Goal: Task Accomplishment & Management: Complete application form

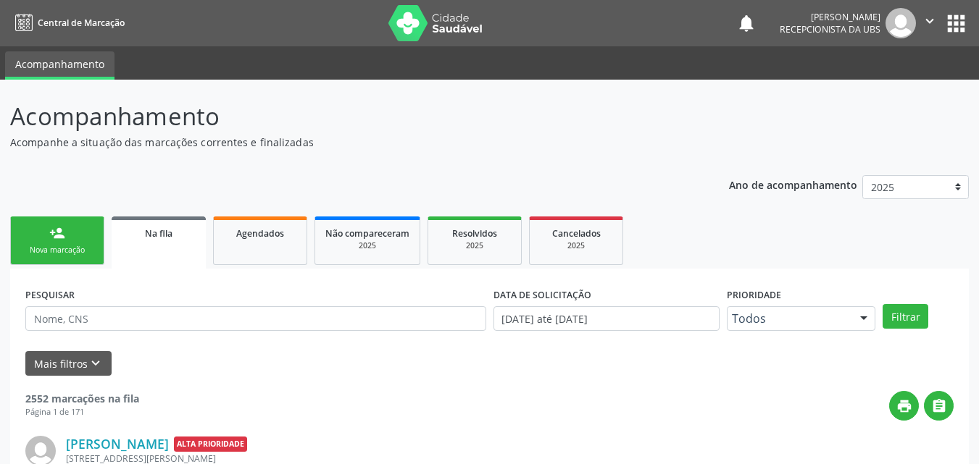
scroll to position [14, 0]
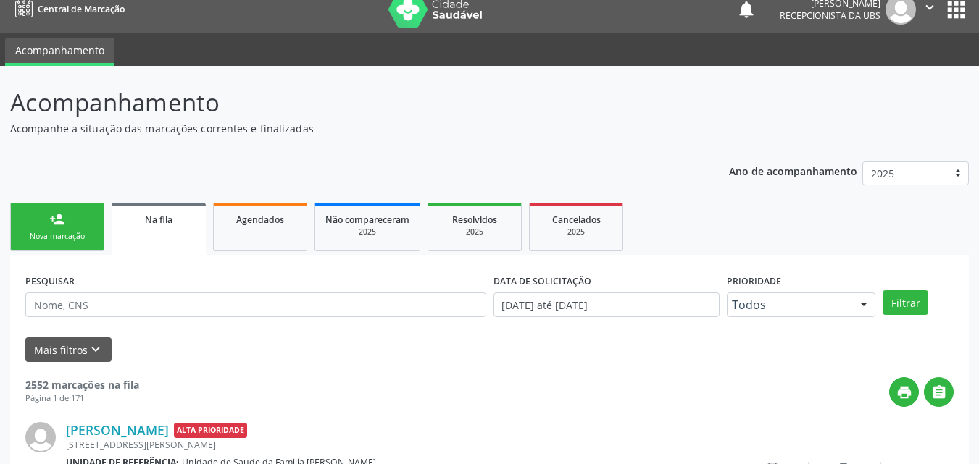
click at [45, 222] on link "person_add Nova marcação" at bounding box center [57, 227] width 94 height 49
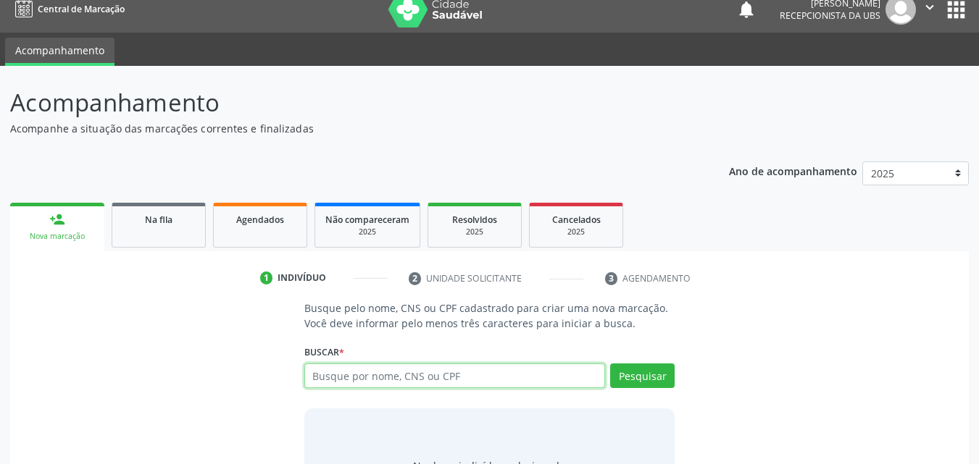
click at [386, 378] on input "text" at bounding box center [454, 376] width 301 height 25
type input "700004614200901"
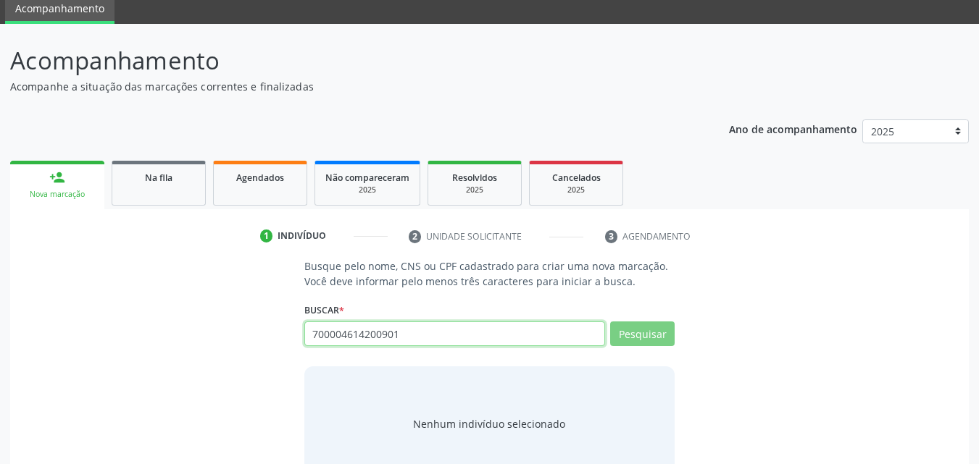
scroll to position [94, 0]
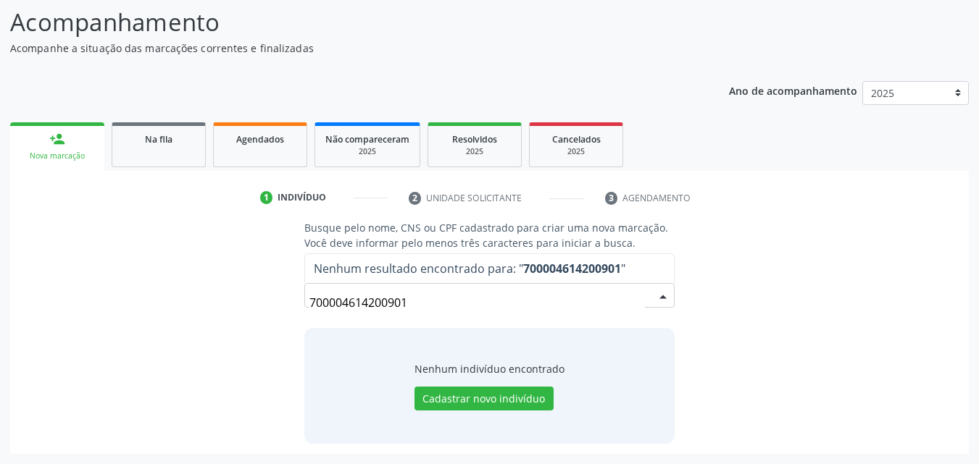
click at [435, 304] on input "700004614200901" at bounding box center [477, 302] width 336 height 29
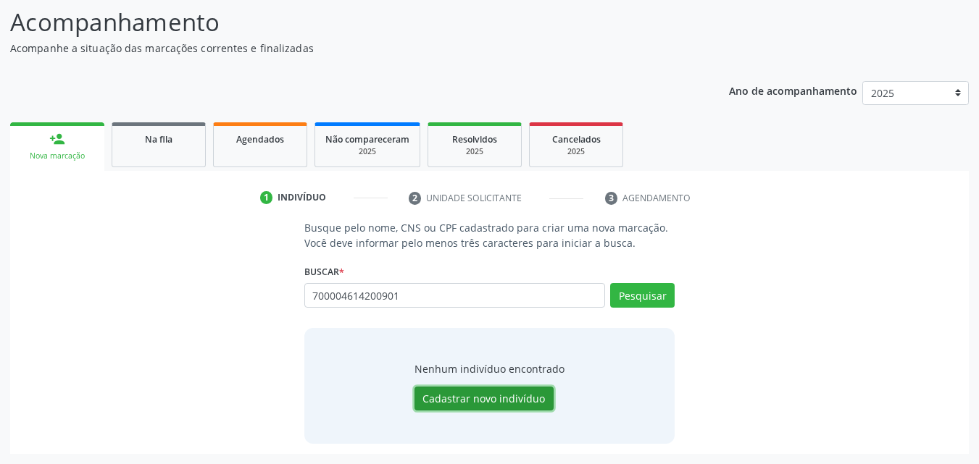
click at [502, 396] on button "Cadastrar novo indivíduo" at bounding box center [483, 399] width 139 height 25
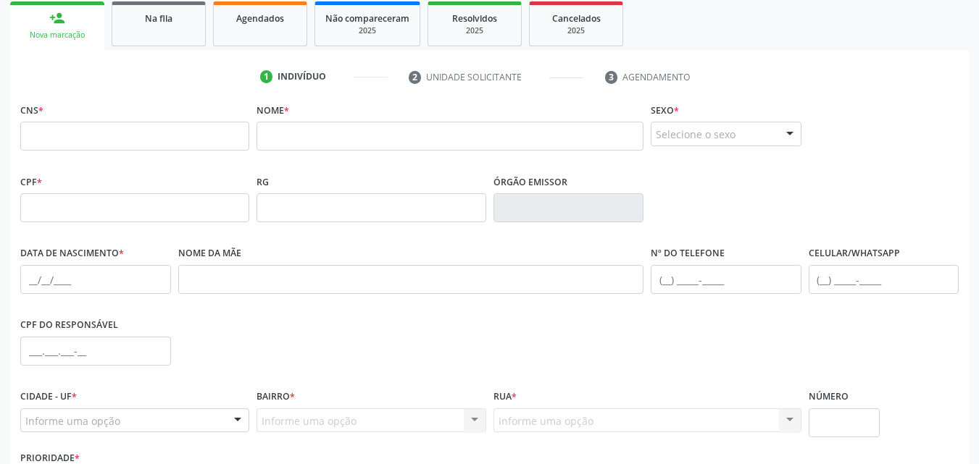
scroll to position [104, 0]
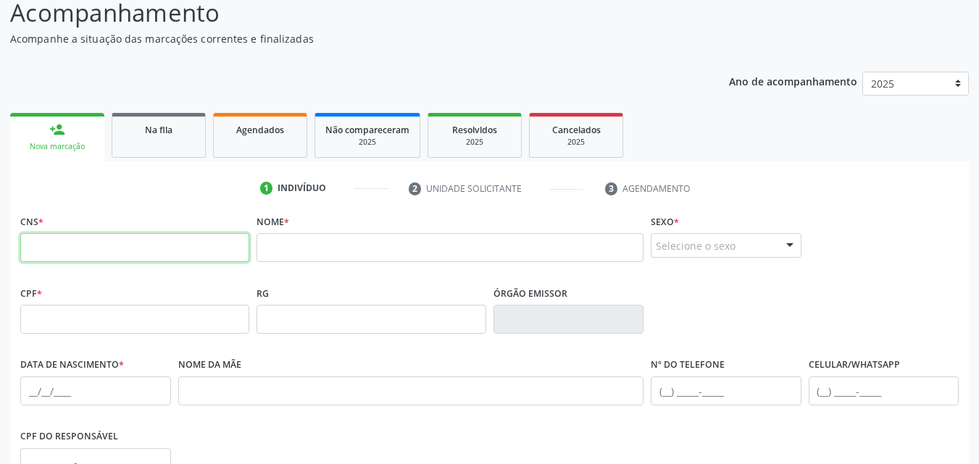
click at [123, 237] on input "text" at bounding box center [134, 247] width 229 height 29
paste input "700 0046 1420 0901"
type input "700 0046 1420 0901"
click at [358, 246] on input "text" at bounding box center [450, 247] width 387 height 29
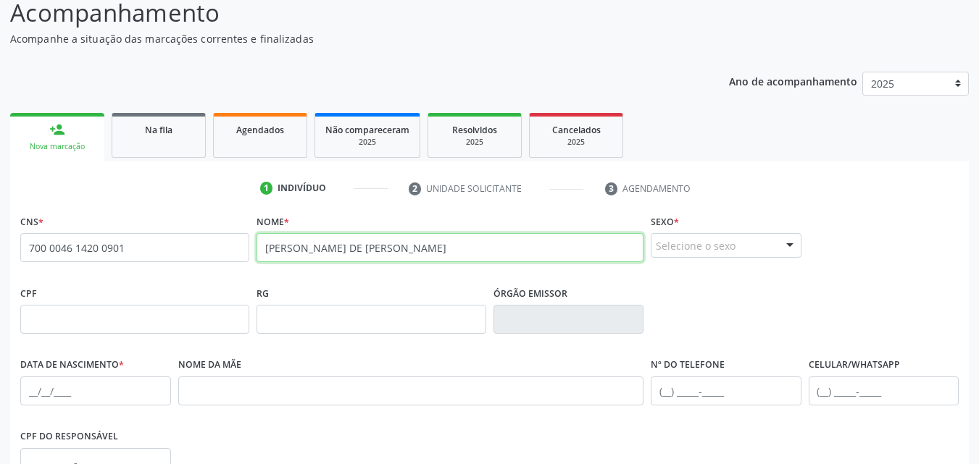
type input "[PERSON_NAME] DE [PERSON_NAME]"
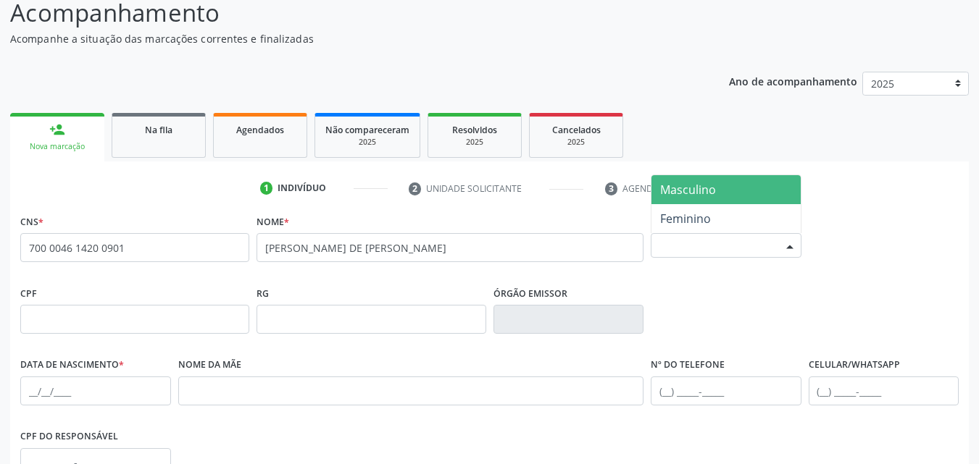
click at [751, 254] on div "Selecione o sexo" at bounding box center [726, 245] width 151 height 25
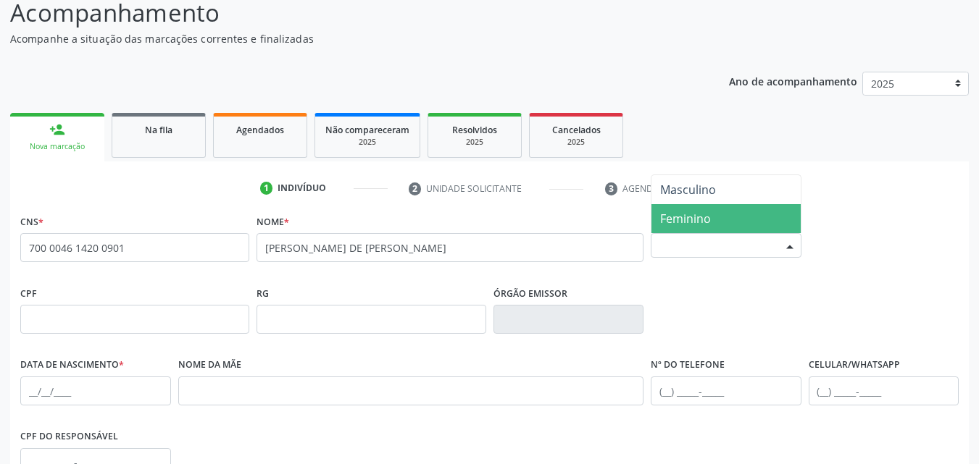
click at [701, 215] on span "Feminino" at bounding box center [685, 219] width 51 height 16
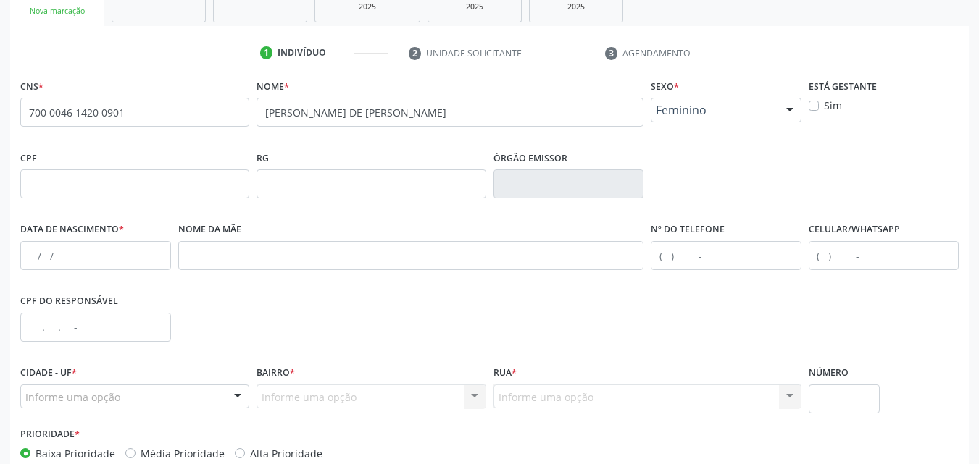
scroll to position [249, 0]
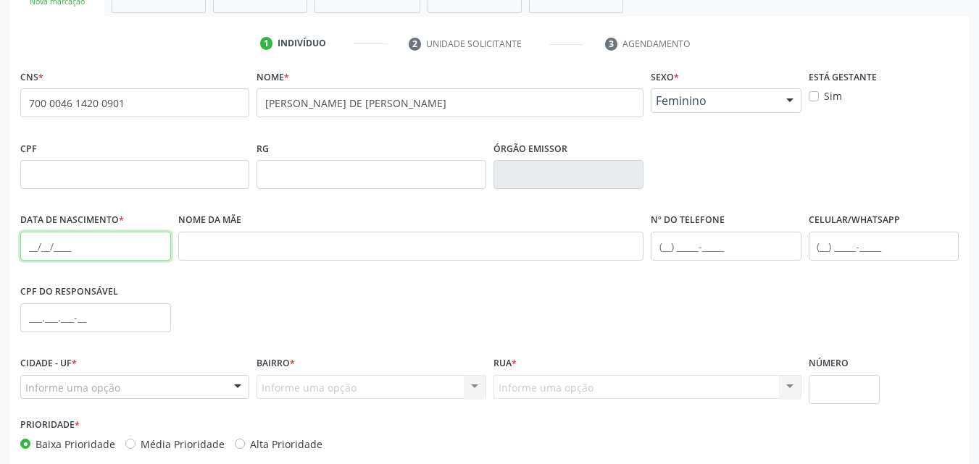
click at [118, 246] on input "text" at bounding box center [95, 246] width 151 height 29
type input "[DATE]"
click at [851, 251] on input "text" at bounding box center [884, 246] width 151 height 29
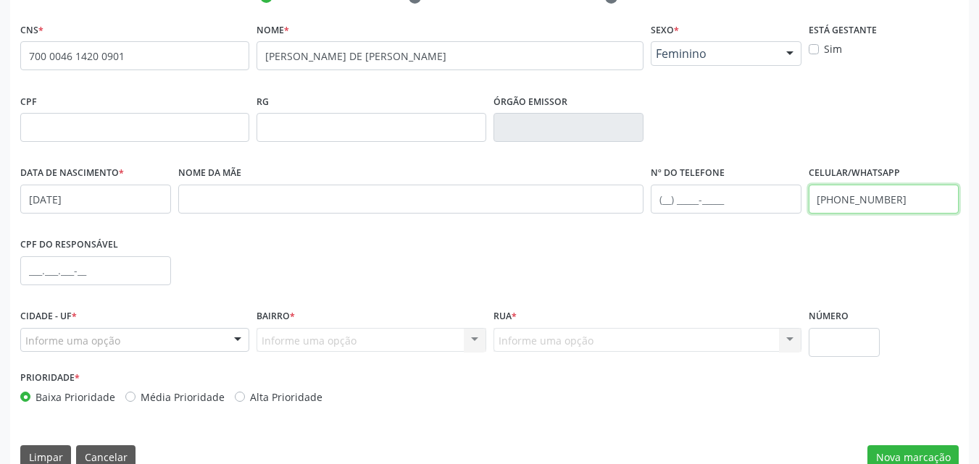
scroll to position [321, 0]
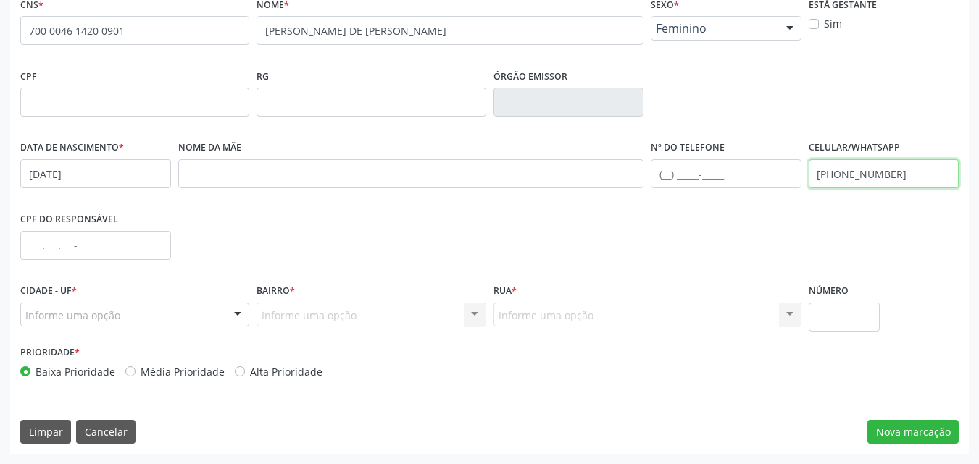
type input "[PHONE_NUMBER]"
click at [154, 312] on div "Informe uma opção" at bounding box center [134, 315] width 229 height 25
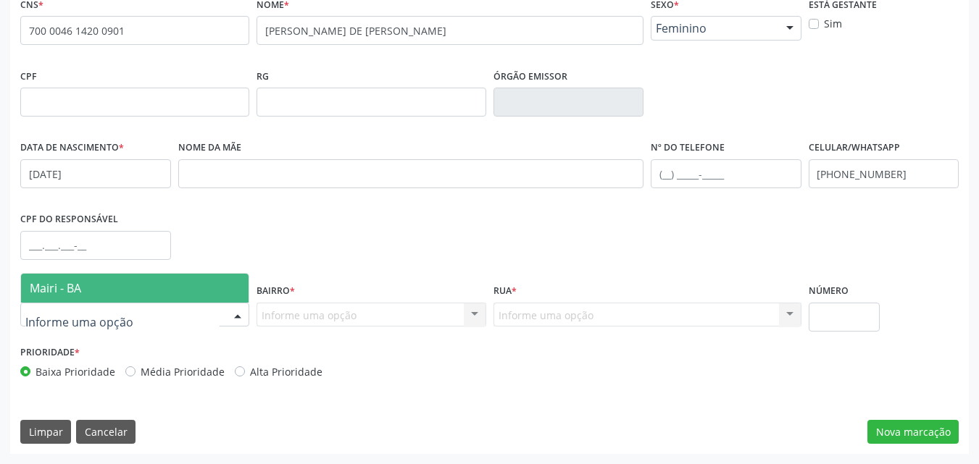
click at [106, 280] on span "Mairi - BA" at bounding box center [135, 288] width 228 height 29
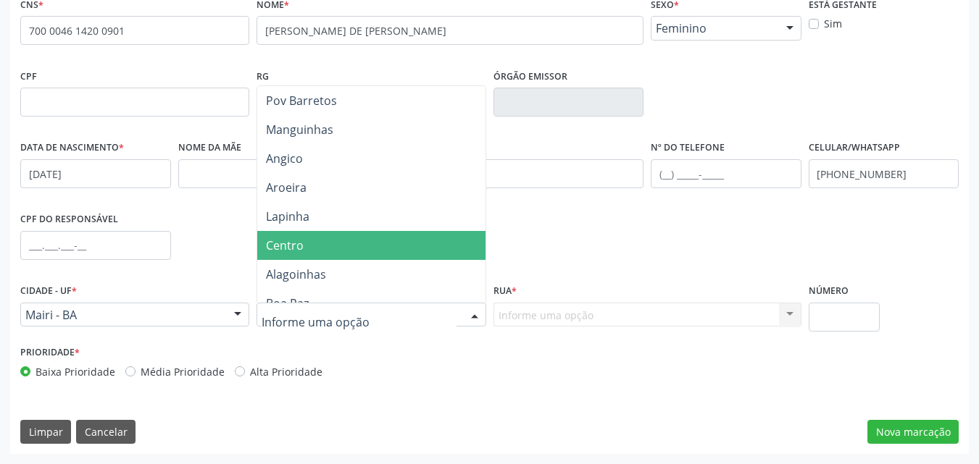
click at [322, 247] on span "Centro" at bounding box center [371, 245] width 228 height 29
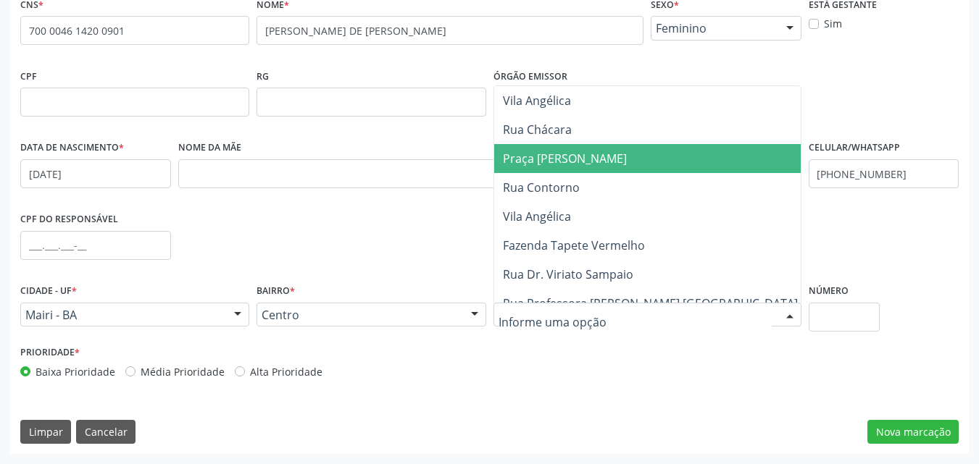
click at [599, 158] on span "Praça [PERSON_NAME]" at bounding box center [565, 159] width 124 height 16
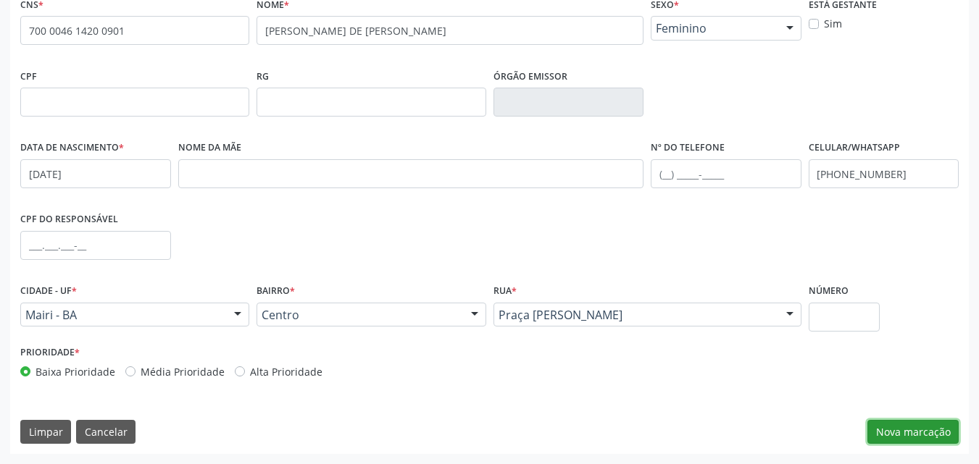
click at [885, 431] on button "Nova marcação" at bounding box center [912, 432] width 91 height 25
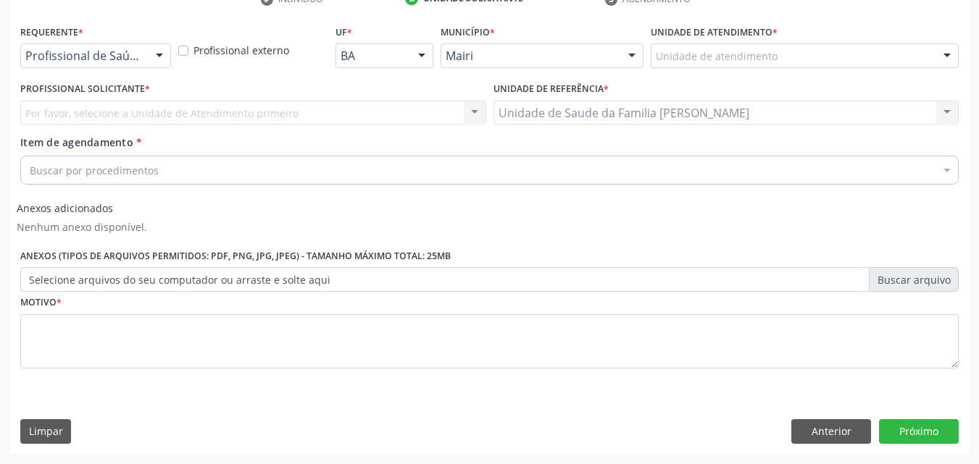
scroll to position [293, 0]
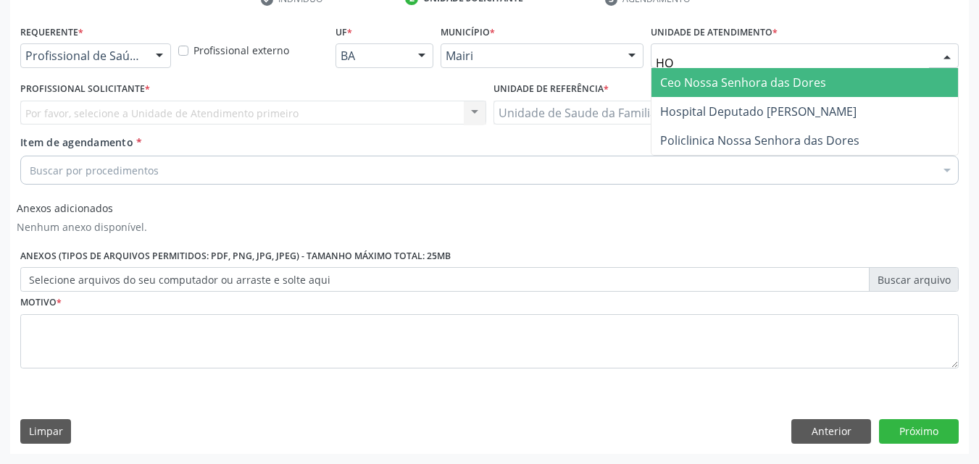
type input "HOS"
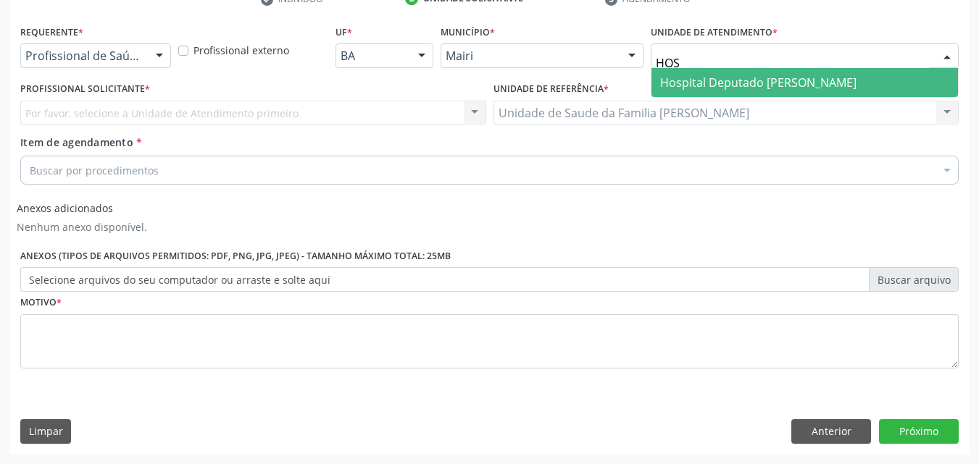
click at [742, 80] on span "Hospital Deputado [PERSON_NAME]" at bounding box center [758, 83] width 196 height 16
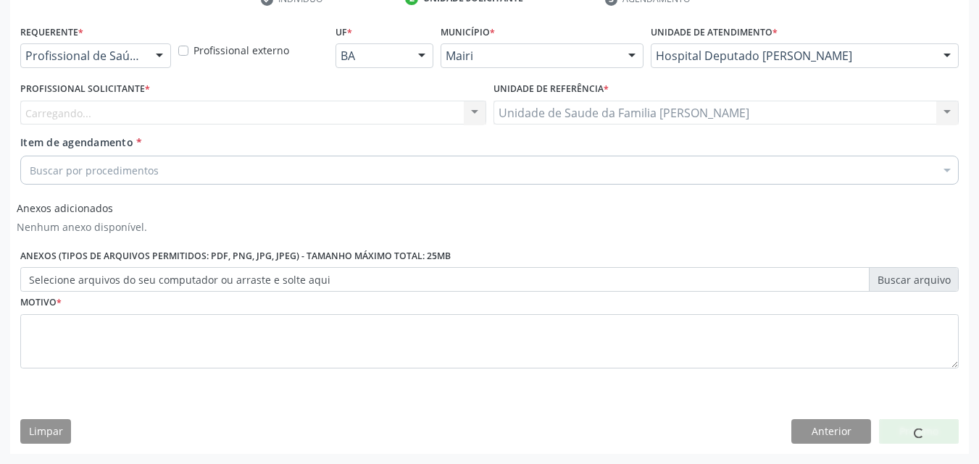
click at [140, 113] on div "Carregando... Nenhum resultado encontrado para: " " Não há nenhuma opção para s…" at bounding box center [253, 113] width 466 height 25
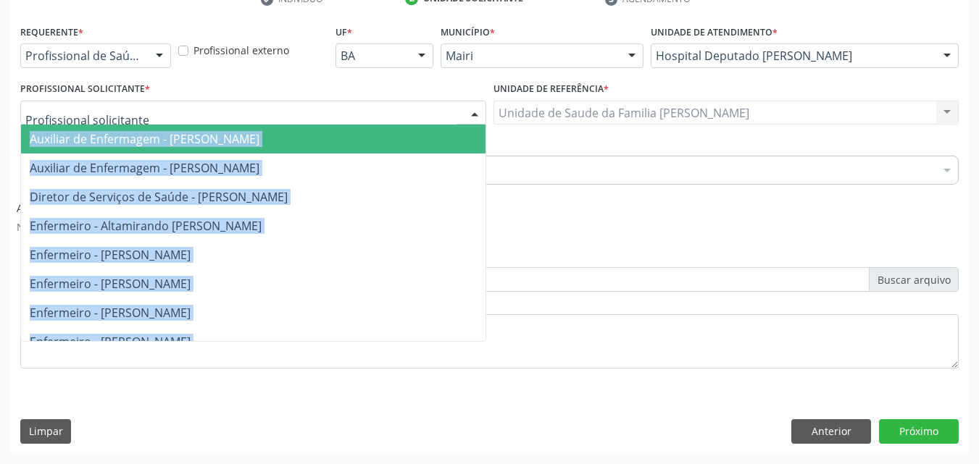
click at [140, 113] on div at bounding box center [253, 113] width 466 height 25
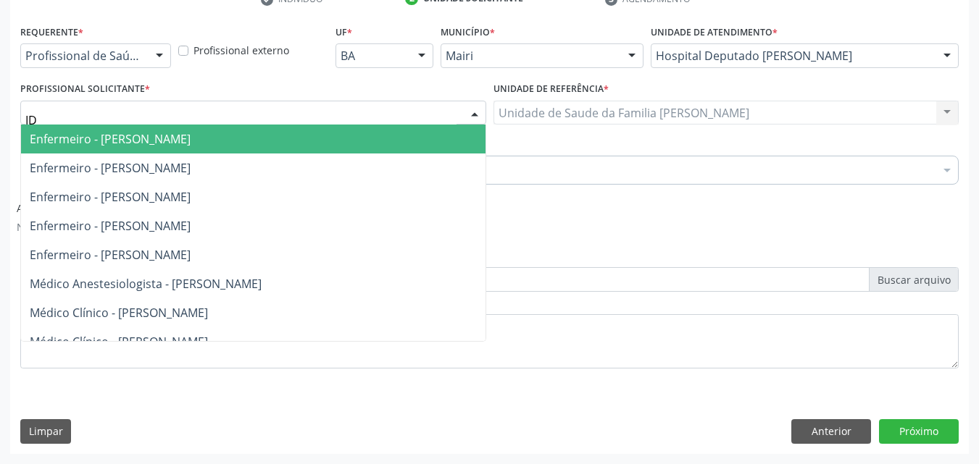
type input "IDE"
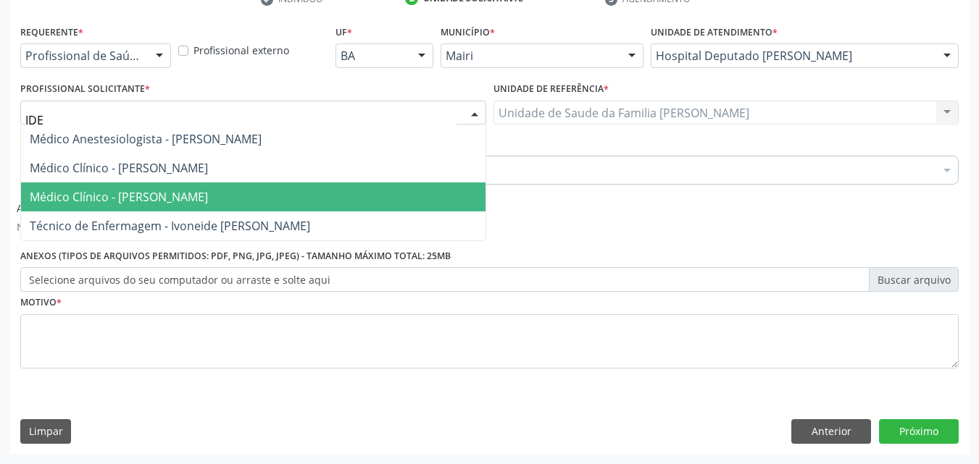
click at [172, 191] on span "Médico Clínico - [PERSON_NAME]" at bounding box center [119, 197] width 178 height 16
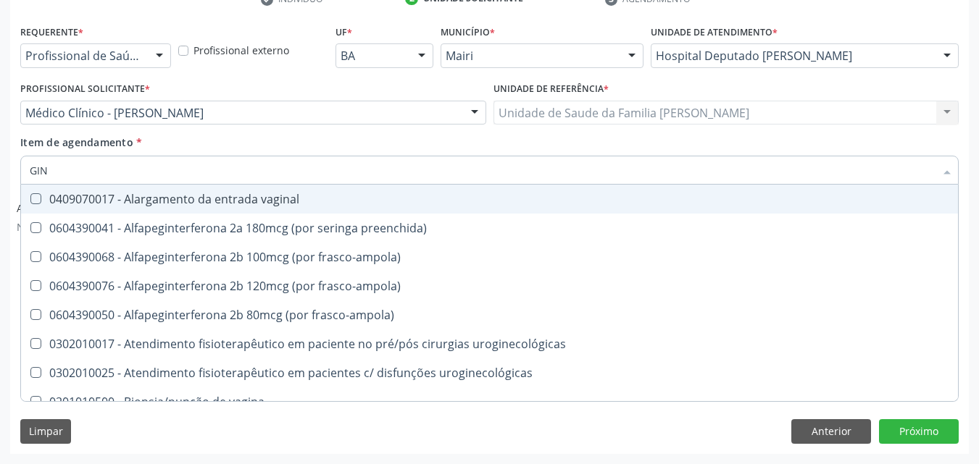
type input "GINE"
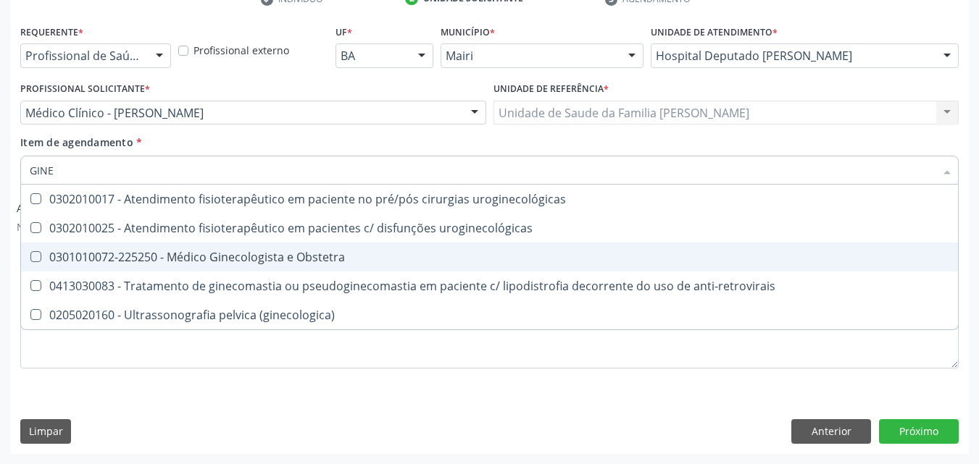
click at [266, 262] on div "0301010072-225250 - Médico Ginecologista e Obstetra" at bounding box center [490, 257] width 920 height 12
checkbox Obstetra "true"
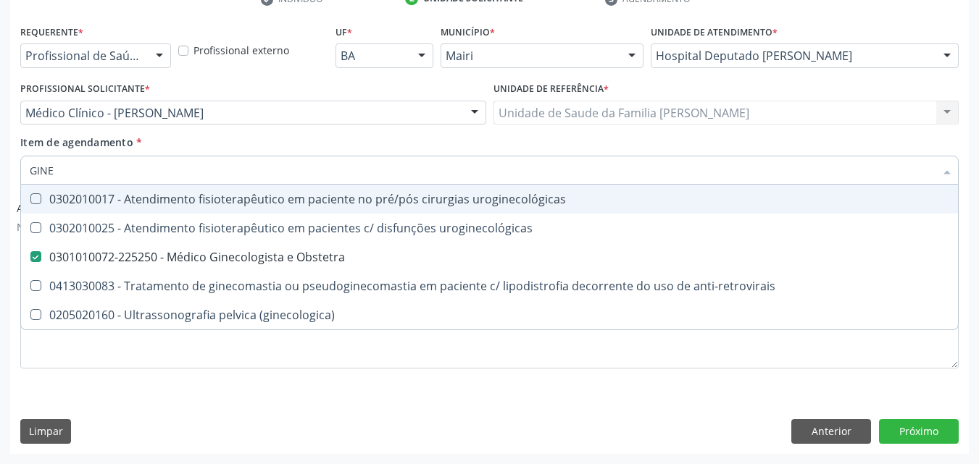
click at [335, 146] on div "Item de agendamento * GINE Desfazer seleção 0302010017 - Atendimento fisioterap…" at bounding box center [489, 158] width 938 height 46
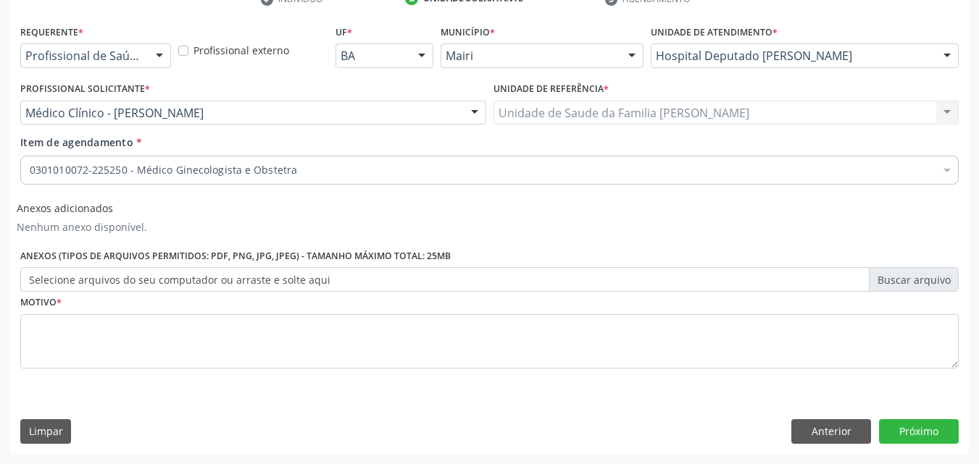
checkbox Obstetra "true"
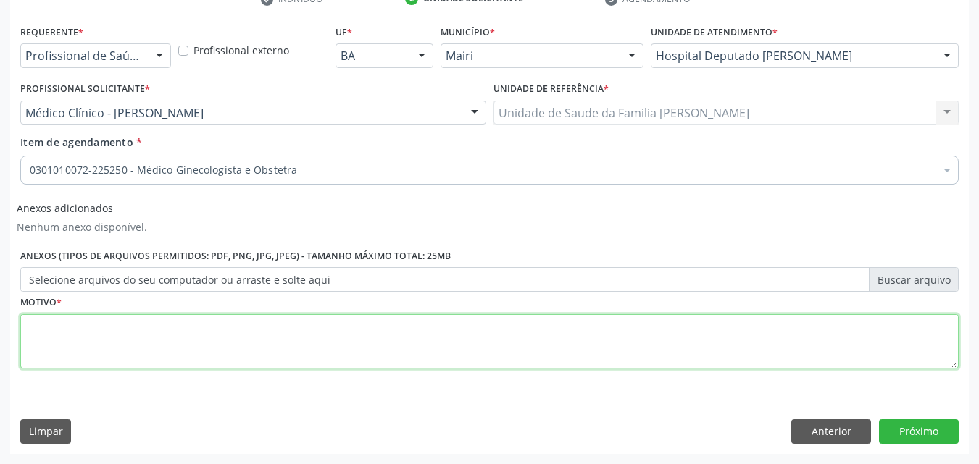
click at [132, 341] on textarea at bounding box center [489, 341] width 938 height 55
type textarea "DORES PELVICAS"
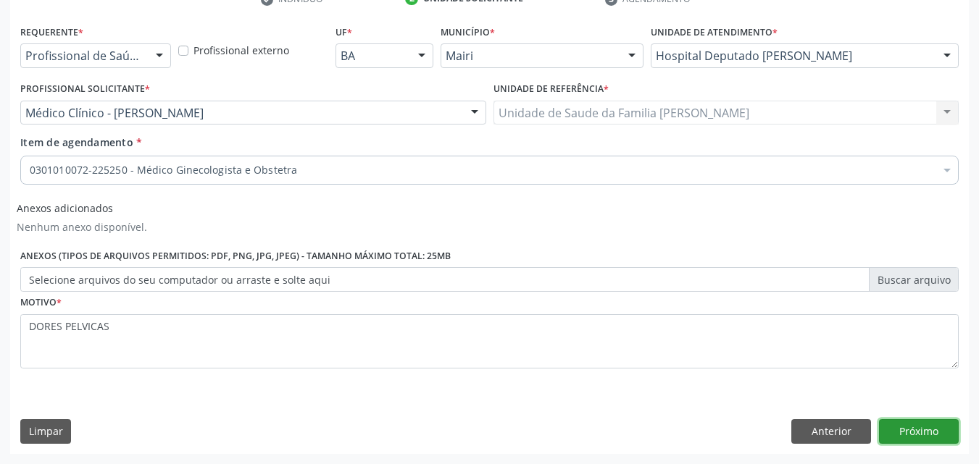
click at [914, 429] on button "Próximo" at bounding box center [919, 432] width 80 height 25
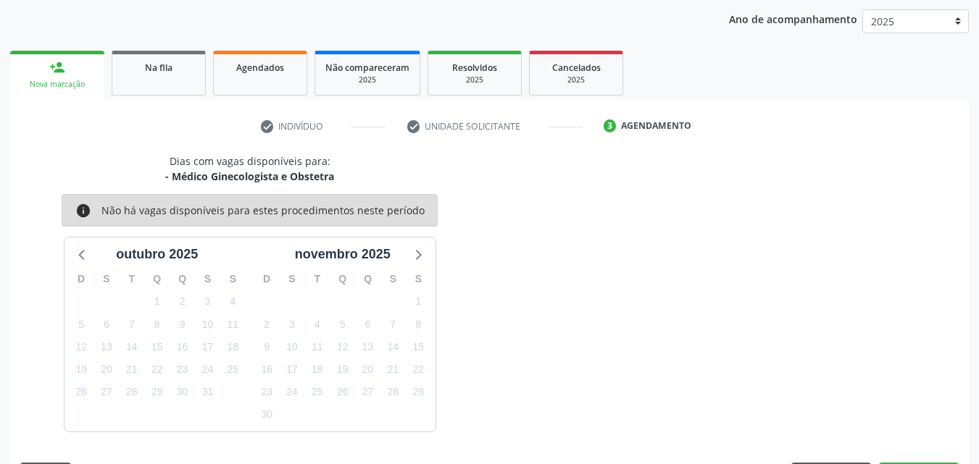
scroll to position [209, 0]
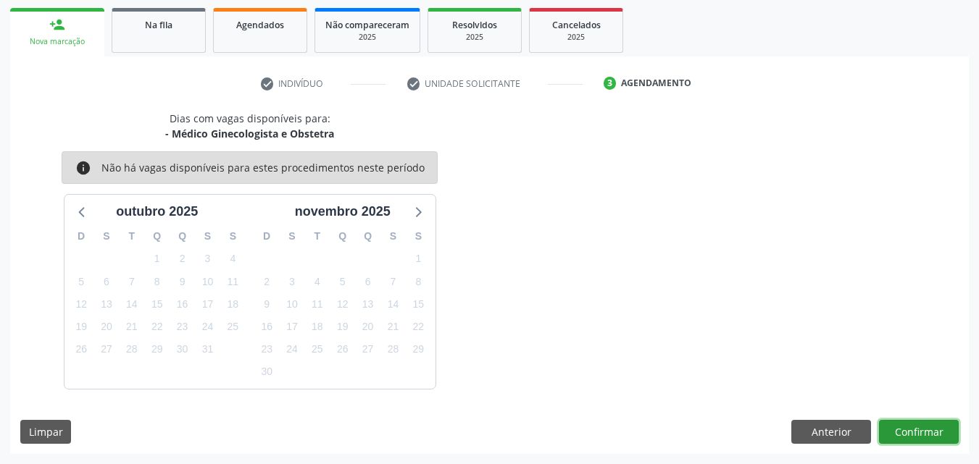
click at [914, 429] on button "Confirmar" at bounding box center [919, 432] width 80 height 25
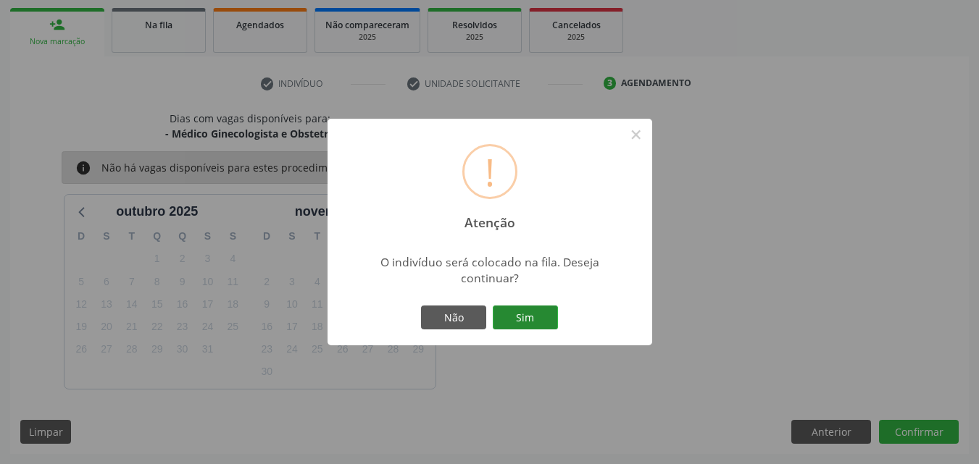
click at [522, 320] on button "Sim" at bounding box center [525, 318] width 65 height 25
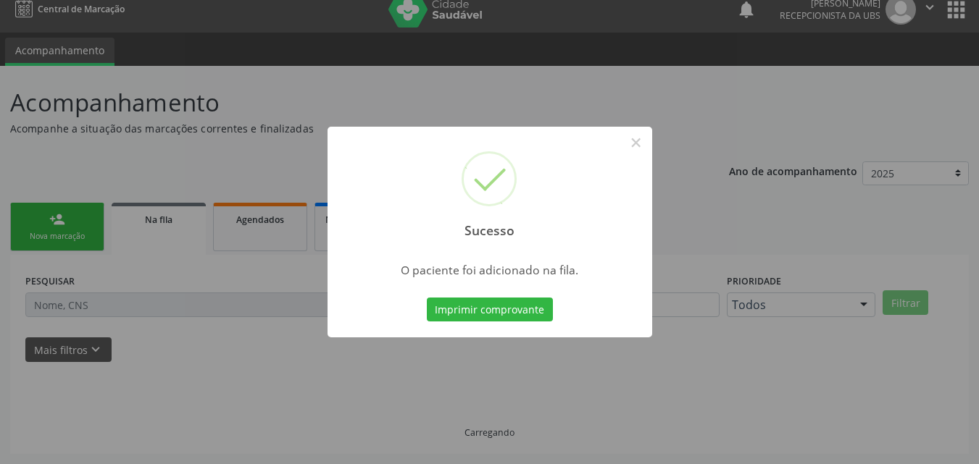
scroll to position [14, 0]
